Goal: Navigation & Orientation: Find specific page/section

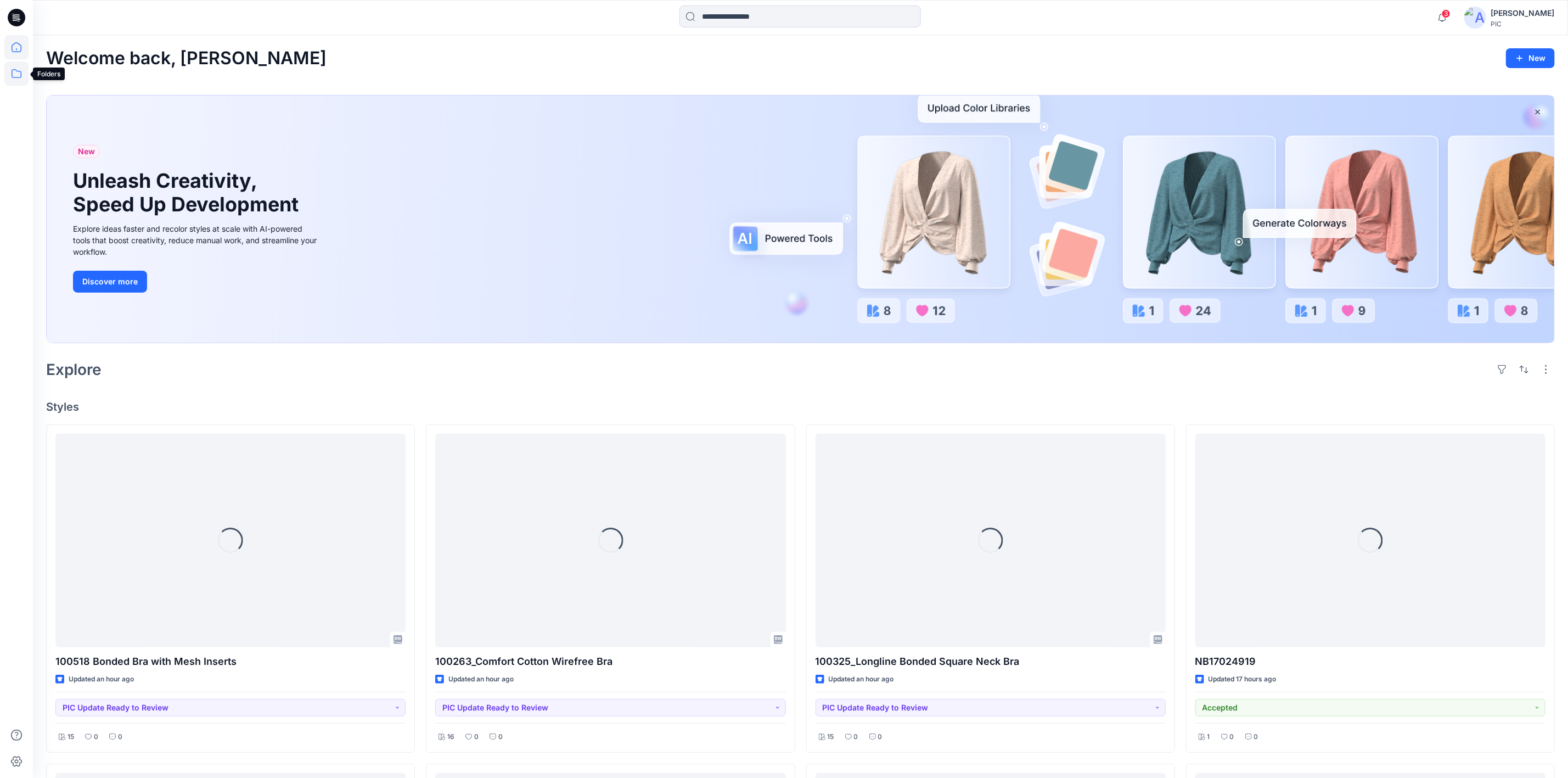
click at [10, 69] on icon at bounding box center [16, 73] width 24 height 24
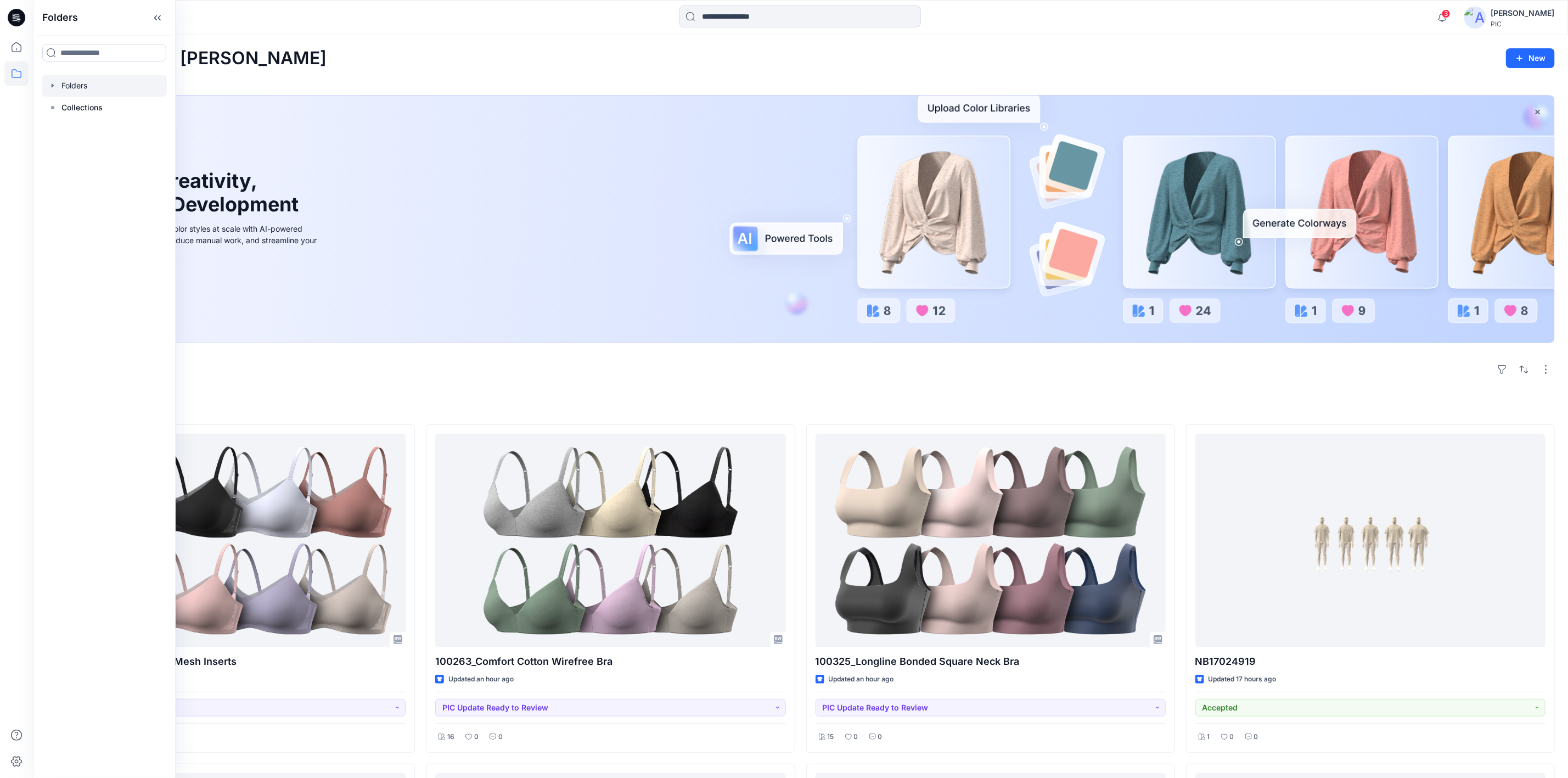
click at [52, 88] on icon "button" at bounding box center [53, 86] width 9 height 9
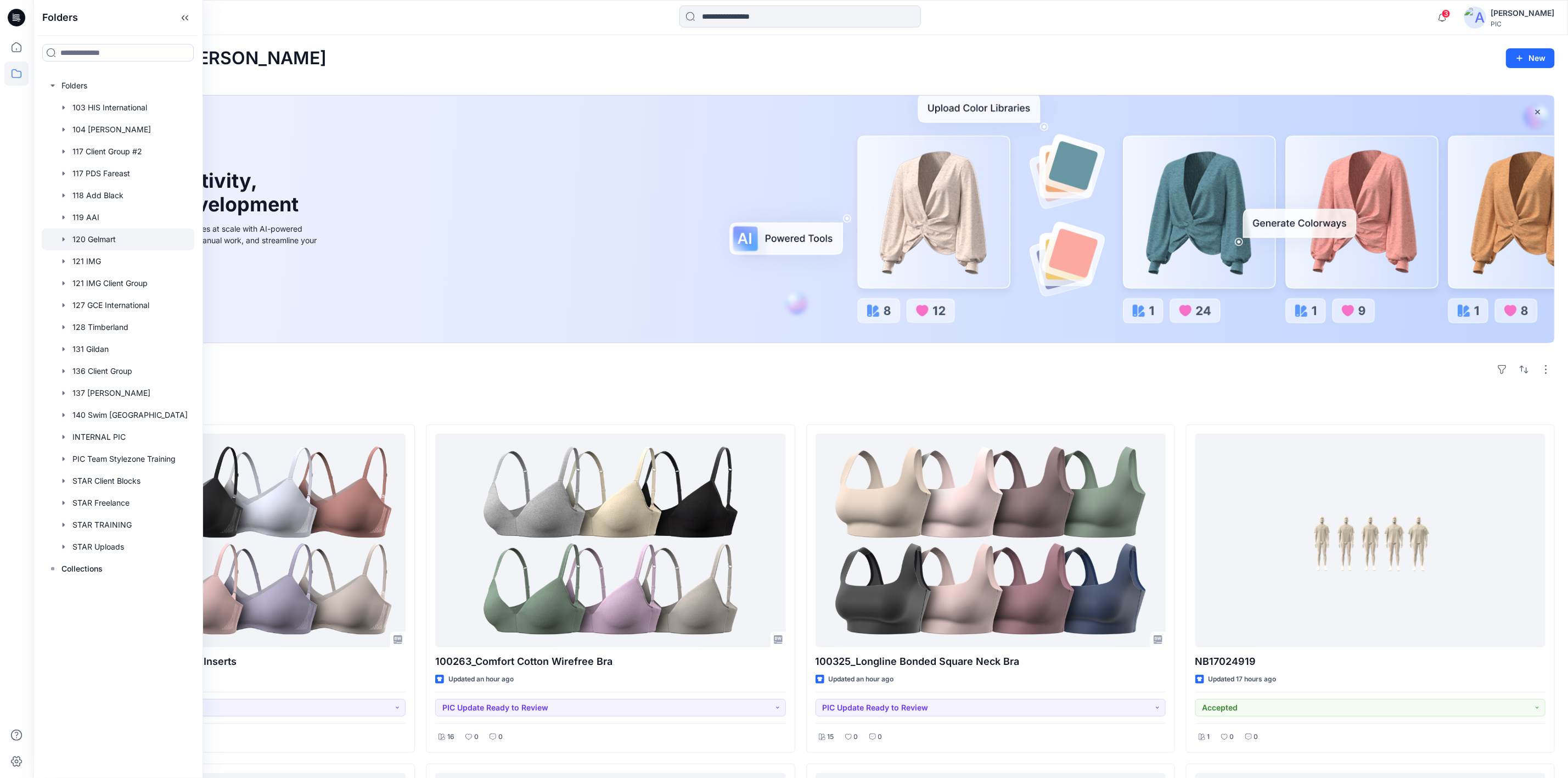
click at [86, 238] on div at bounding box center [118, 239] width 153 height 22
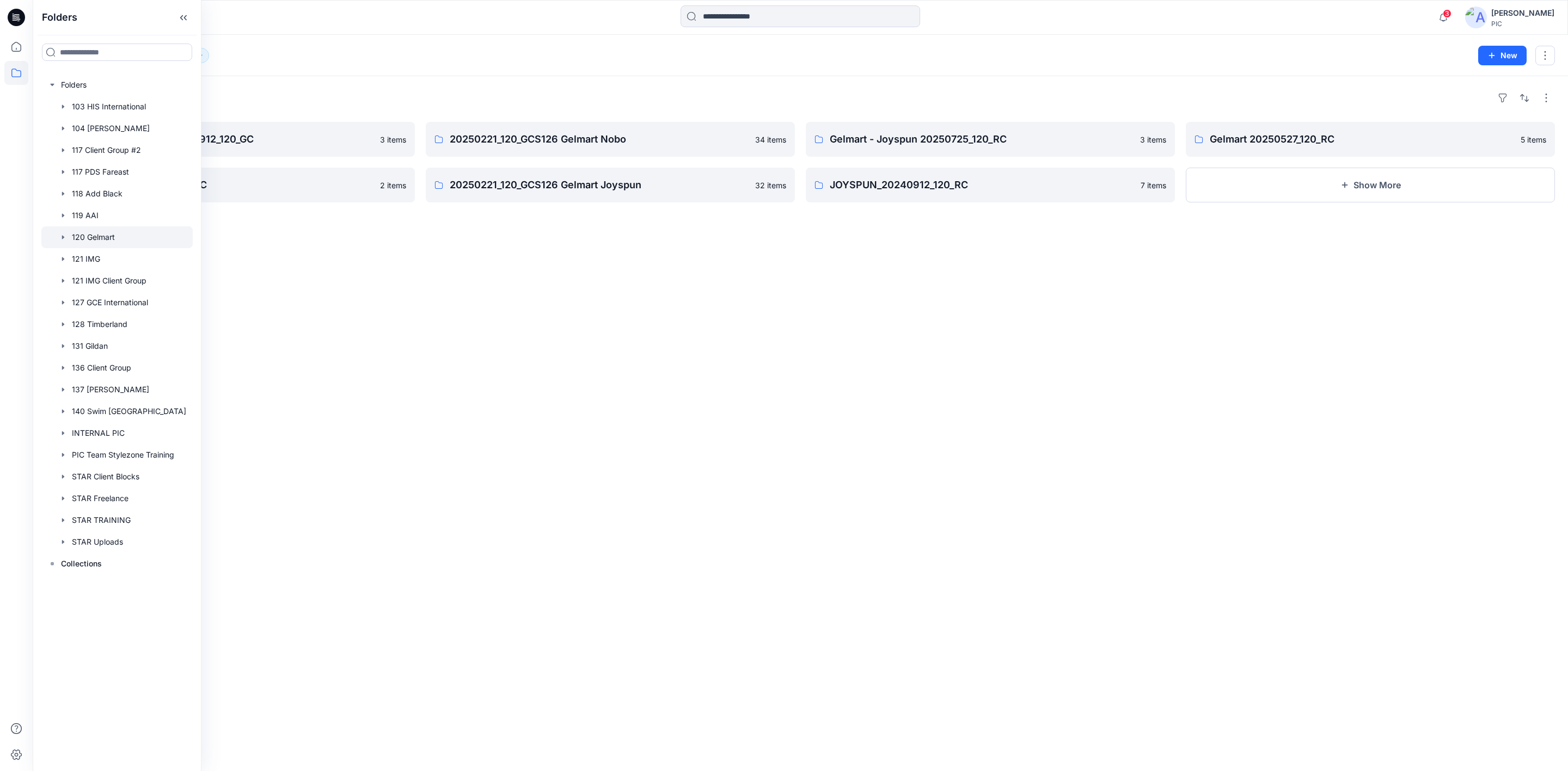
drag, startPoint x: 695, startPoint y: 391, endPoint x: 340, endPoint y: 164, distance: 421.4
click at [693, 391] on div "Folders NOBO + JOYSPUN - 20250912_120_GC 3 items GELMART 20250523_120_GC 2 item…" at bounding box center [800, 423] width 1536 height 695
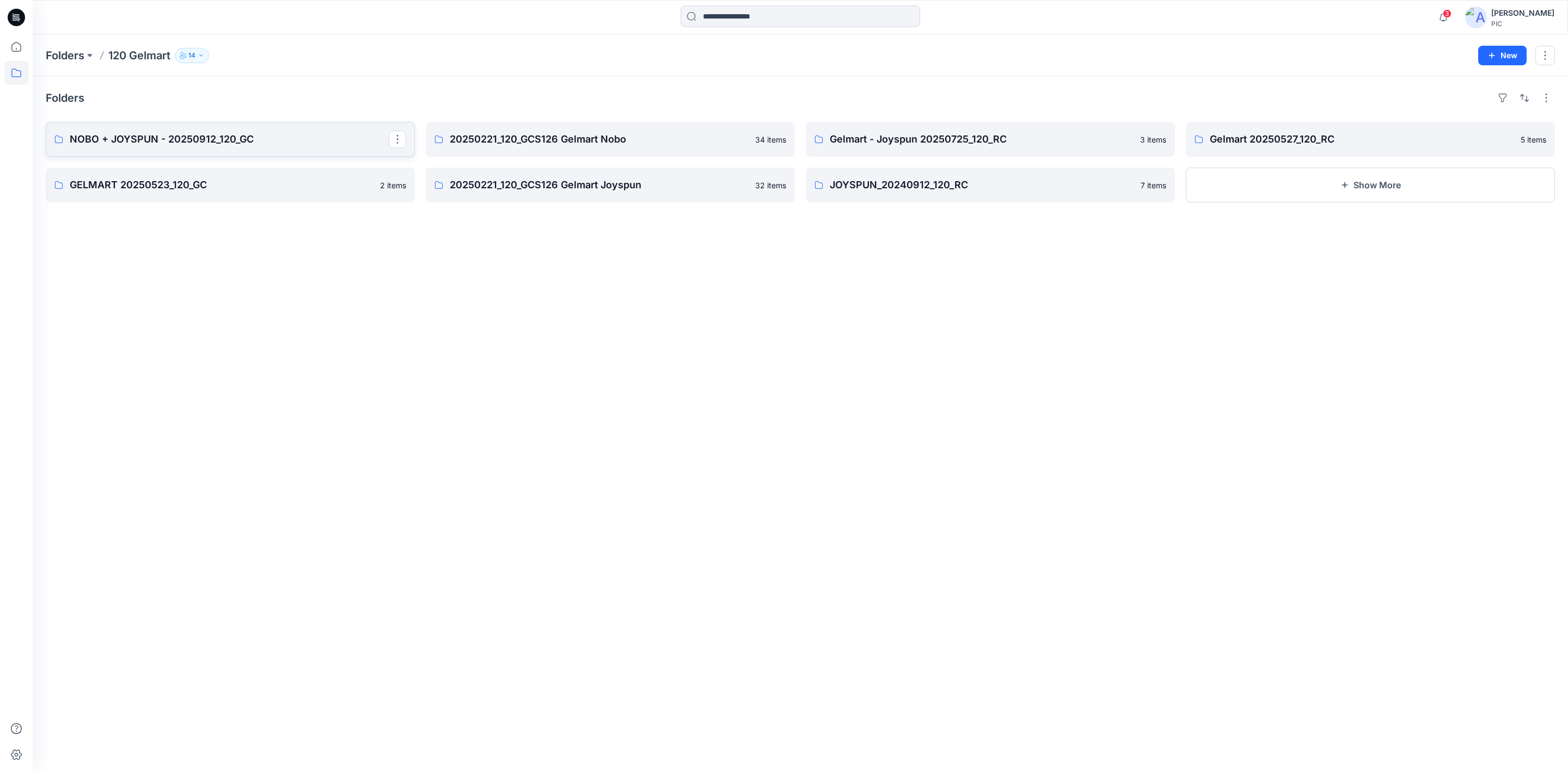
click at [288, 144] on p "NOBO + JOYSPUN - 20250912_120_GC" at bounding box center [229, 139] width 319 height 15
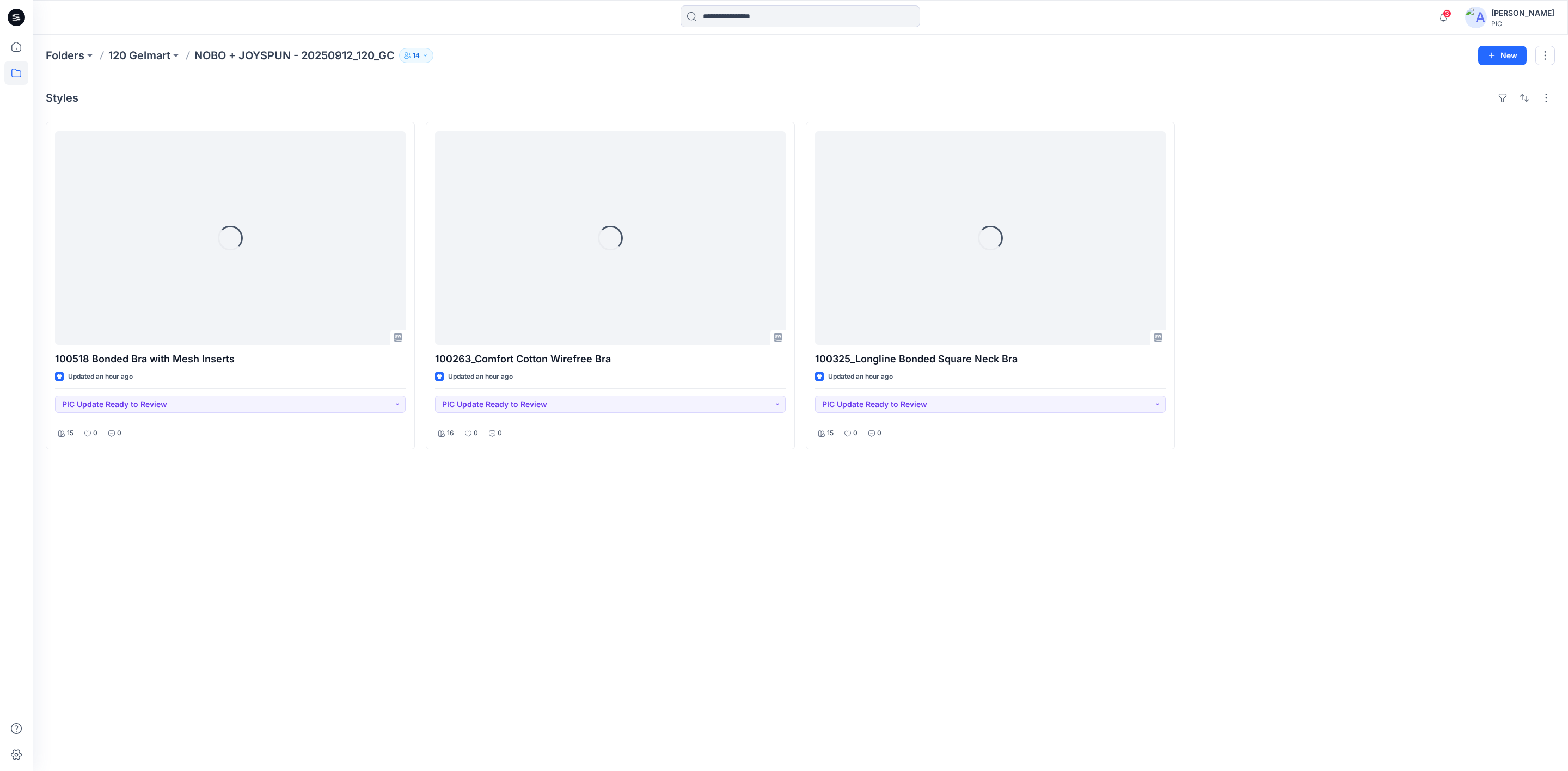
click at [631, 572] on div "Styles Loading... 100518 Bonded Bra with Mesh Inserts Updated an hour ago PIC U…" at bounding box center [800, 423] width 1536 height 695
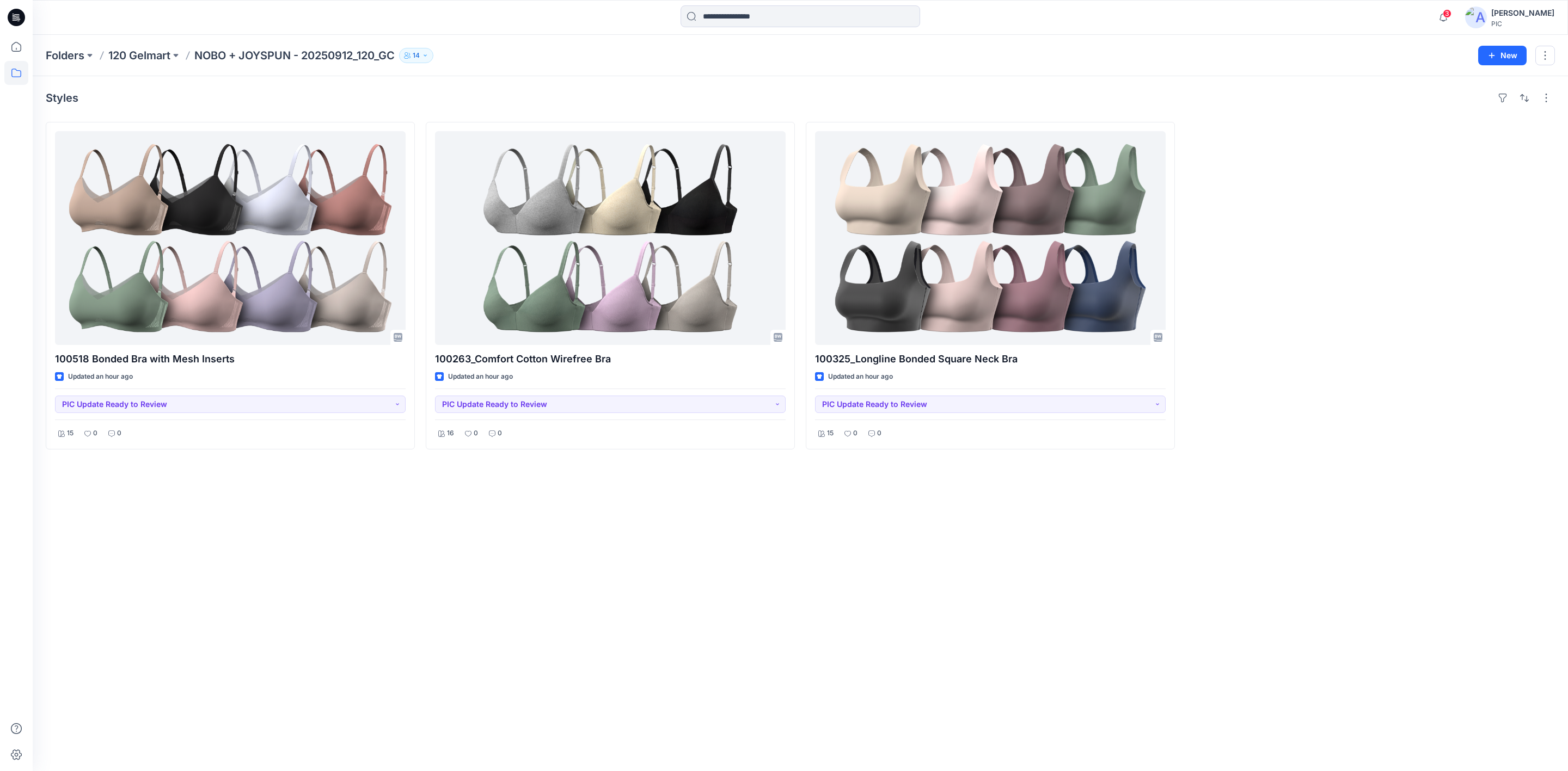
click at [1381, 392] on div at bounding box center [1370, 285] width 369 height 328
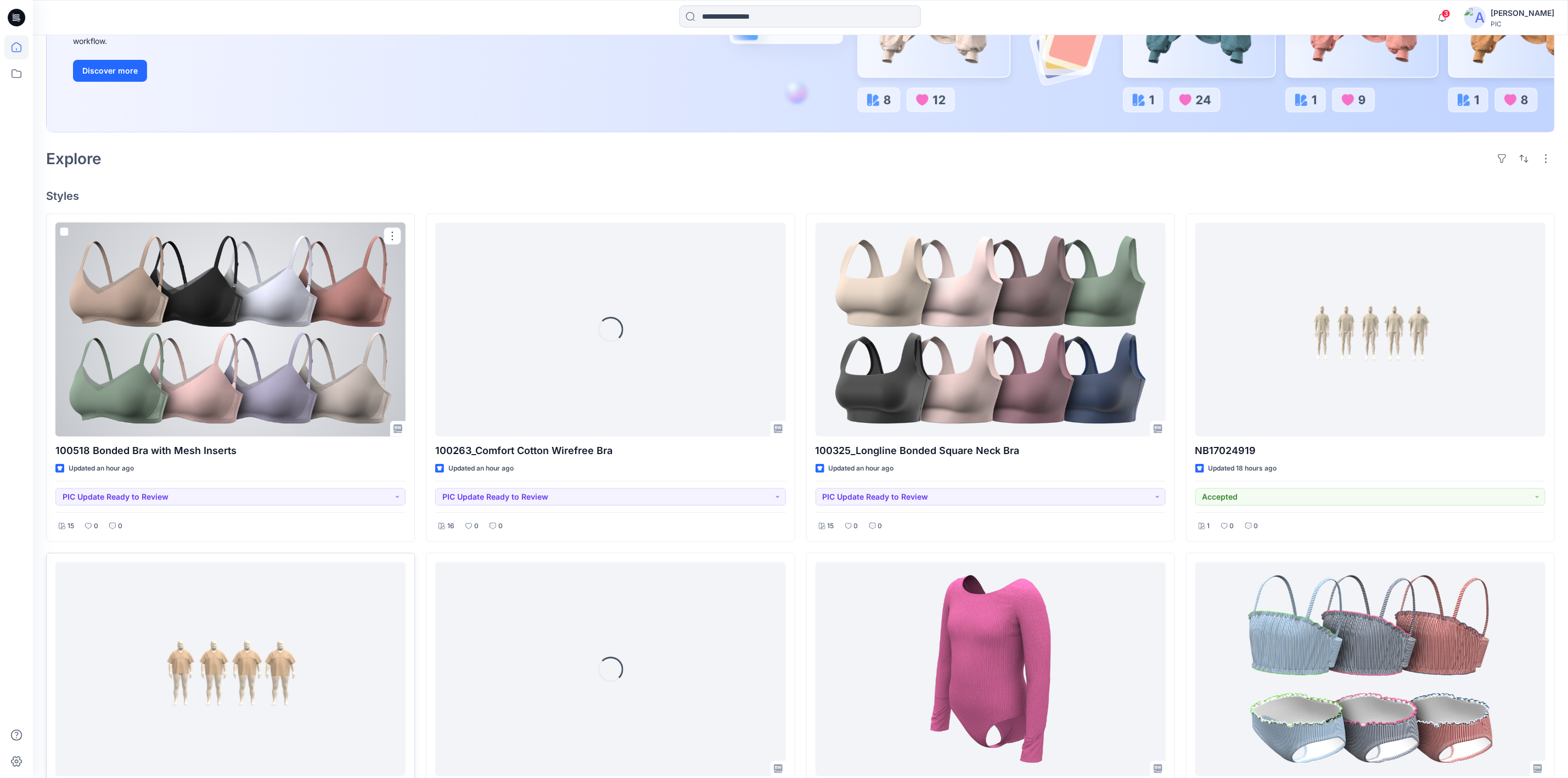
scroll to position [219, 0]
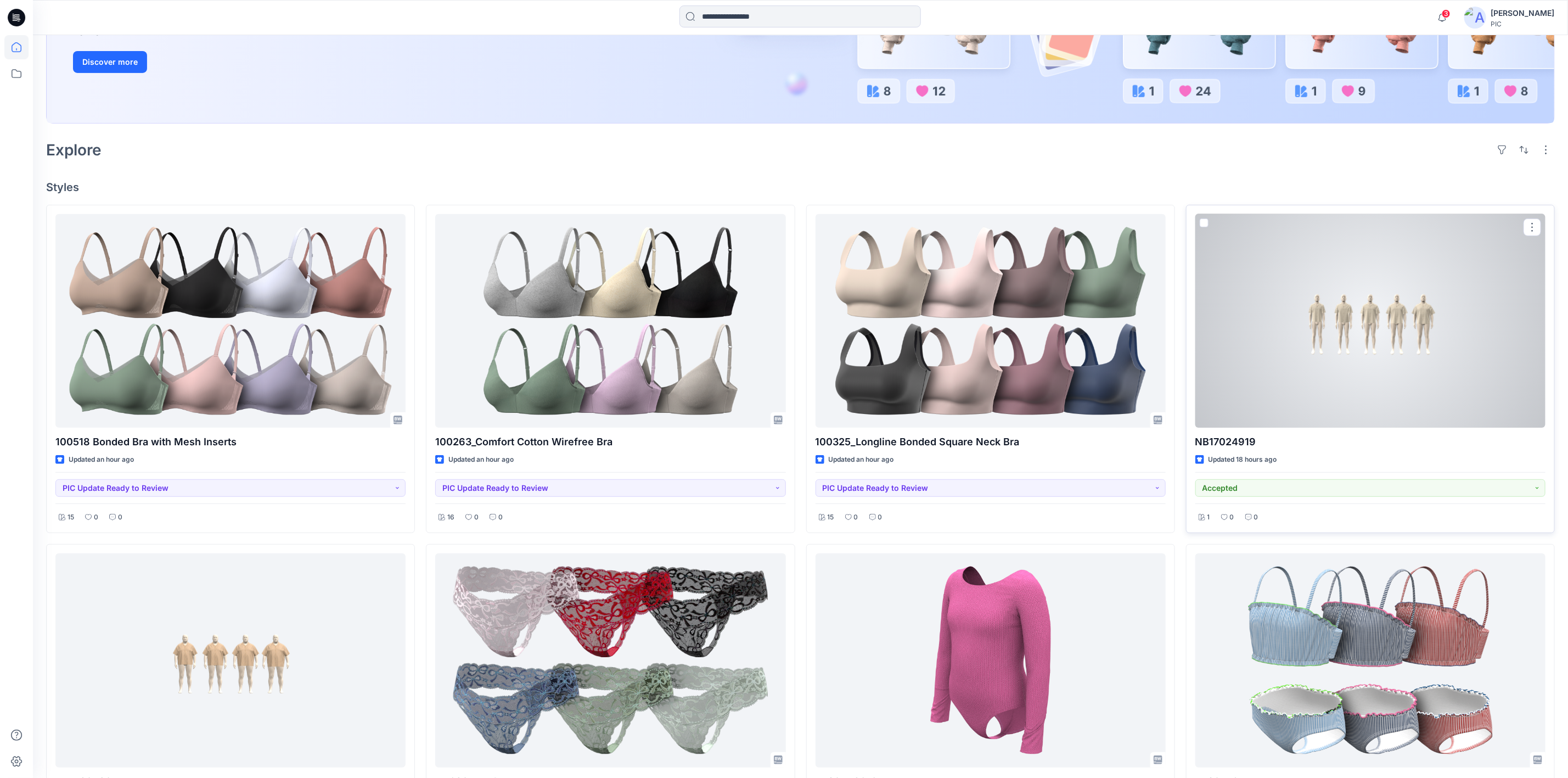
click at [1344, 315] on div at bounding box center [1370, 321] width 350 height 214
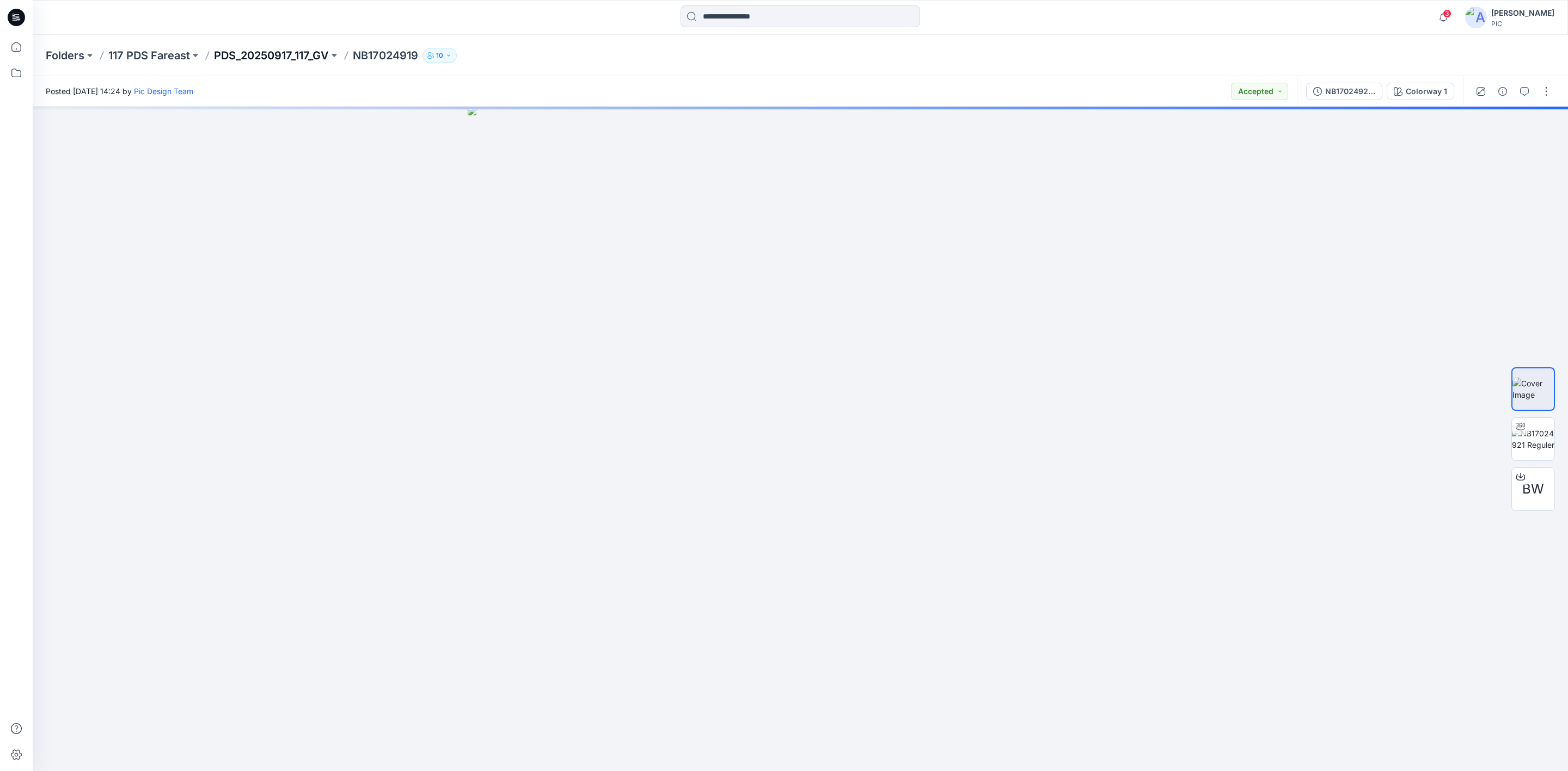
click at [243, 52] on p "PDS_20250917_117_GV" at bounding box center [271, 56] width 115 height 15
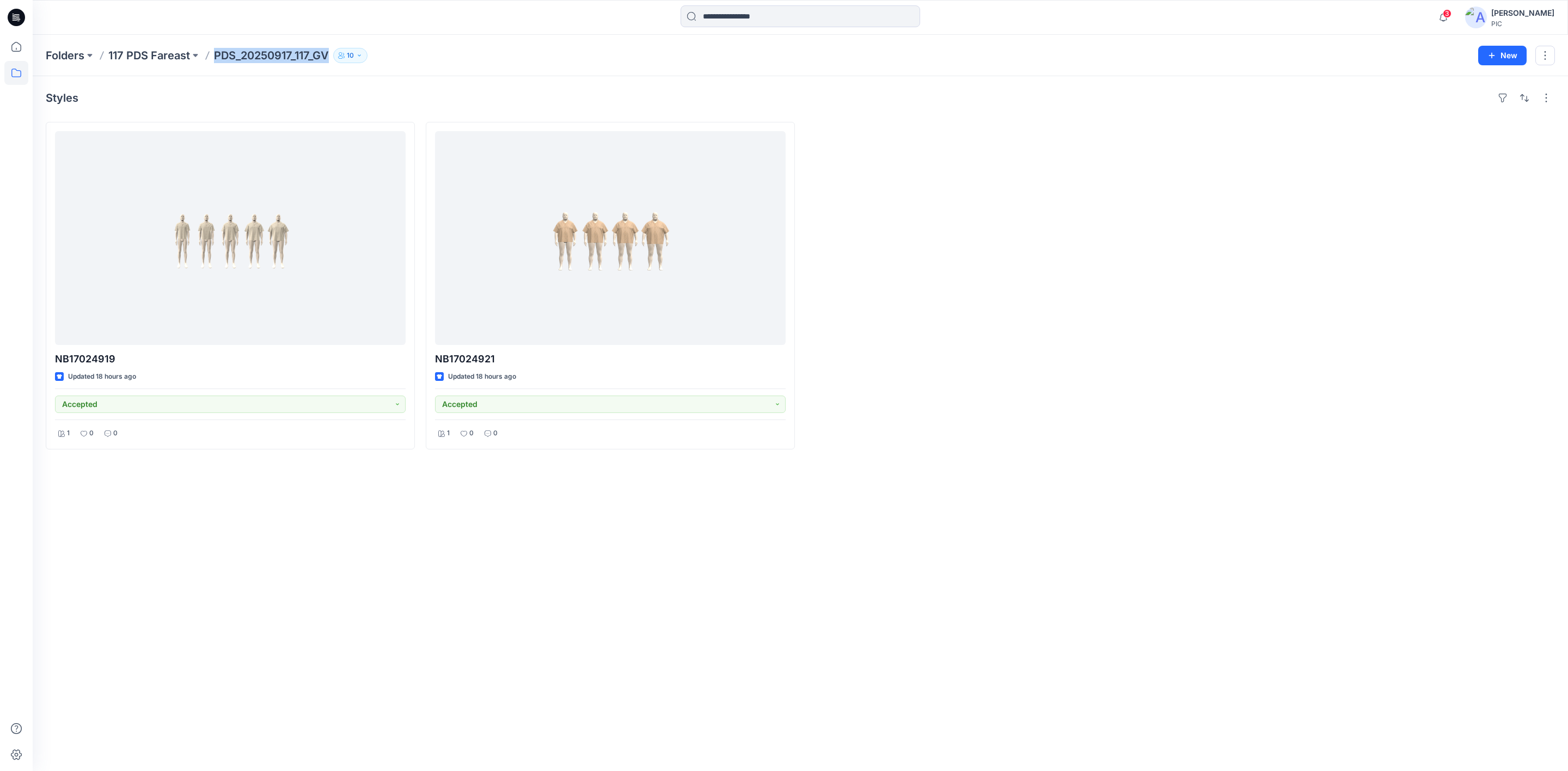
drag, startPoint x: 329, startPoint y: 58, endPoint x: 218, endPoint y: 58, distance: 111.0
click at [218, 58] on p "PDS_20250917_117_GV" at bounding box center [271, 56] width 115 height 15
copy p "PDS_20250917_117_GV"
